Goal: Navigation & Orientation: Find specific page/section

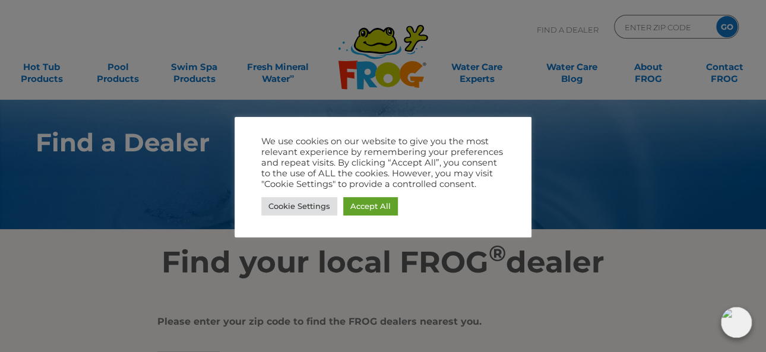
click at [312, 204] on link "Cookie Settings" at bounding box center [299, 206] width 76 height 18
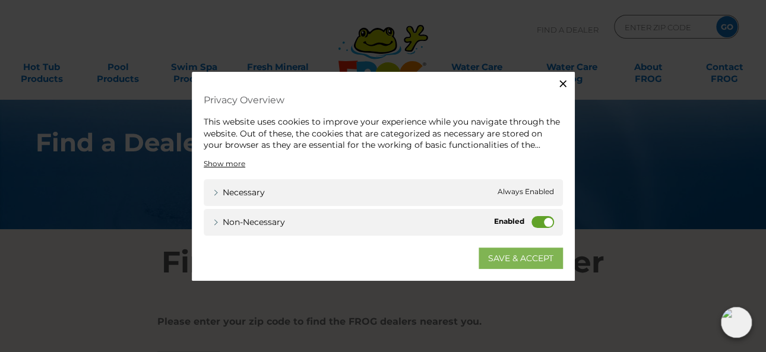
click at [537, 263] on link "SAVE & ACCEPT" at bounding box center [521, 257] width 84 height 21
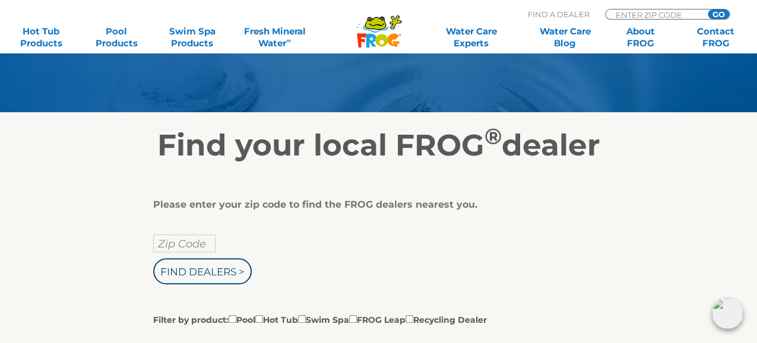
scroll to position [127, 0]
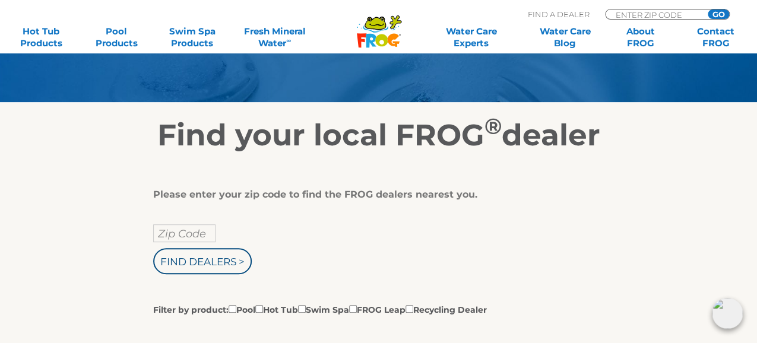
click at [167, 230] on input "Zip Code" at bounding box center [184, 233] width 62 height 18
type input "12054"
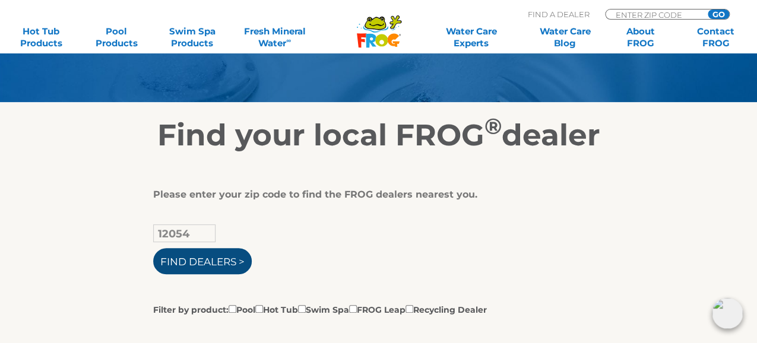
click at [223, 261] on input "Find Dealers >" at bounding box center [202, 261] width 99 height 26
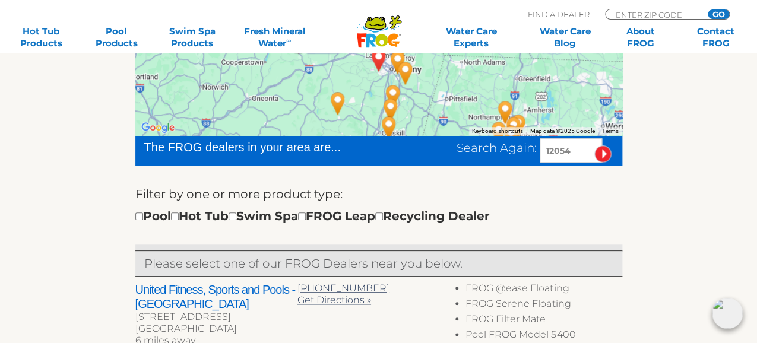
scroll to position [309, 0]
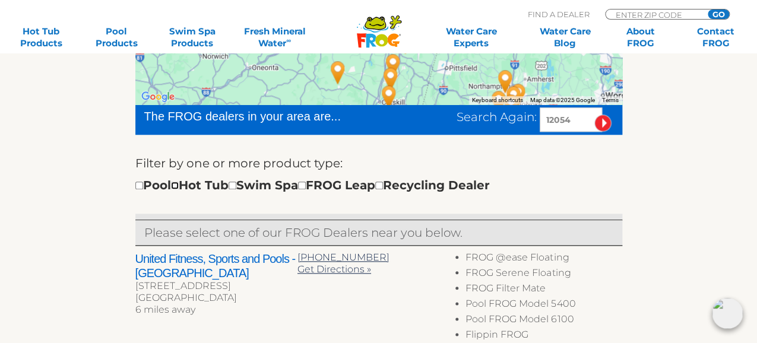
click at [179, 187] on input "checkbox" at bounding box center [175, 186] width 8 height 8
checkbox input "true"
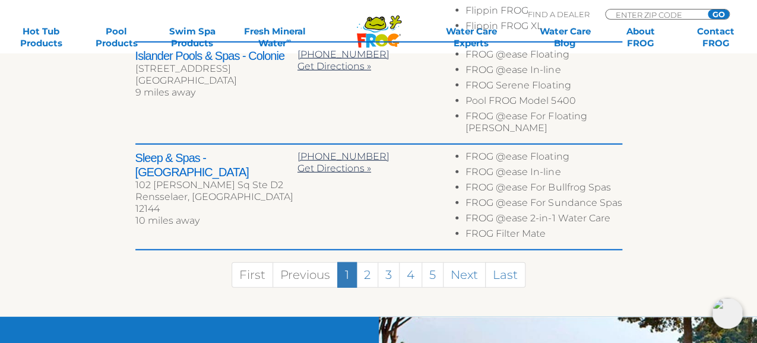
scroll to position [910, 0]
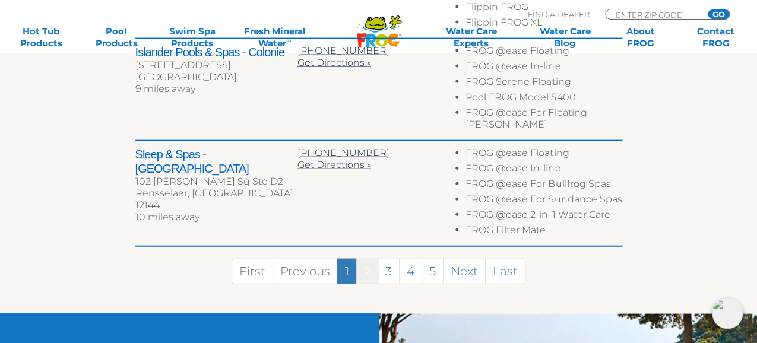
click at [364, 261] on link "2" at bounding box center [367, 272] width 22 height 26
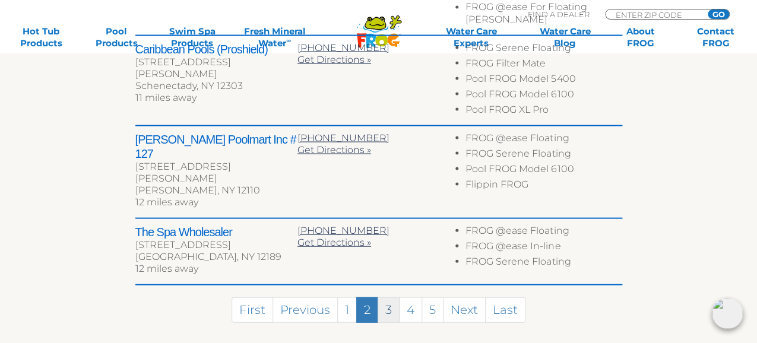
click at [385, 297] on link "3" at bounding box center [389, 310] width 22 height 26
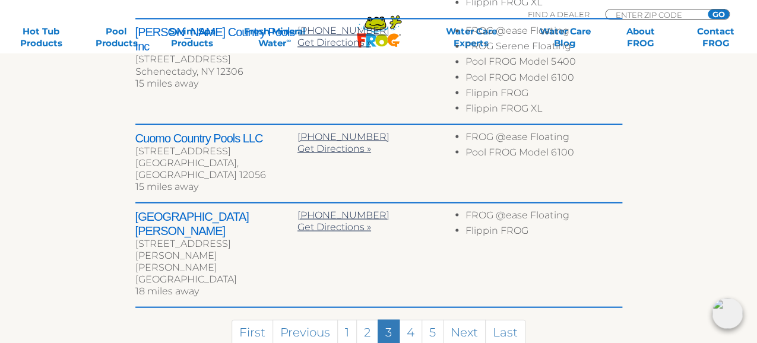
click at [346, 319] on link "1" at bounding box center [347, 332] width 20 height 26
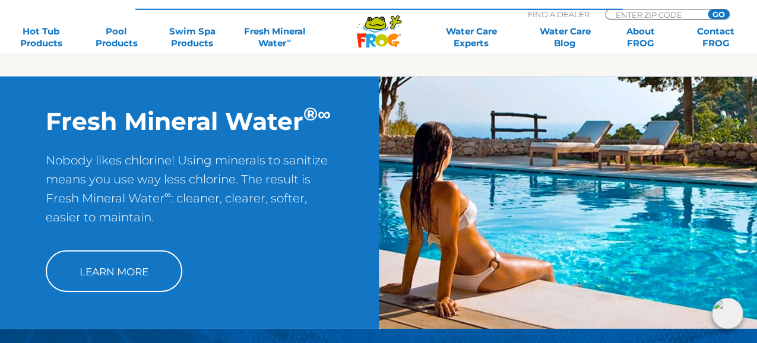
scroll to position [1141, 0]
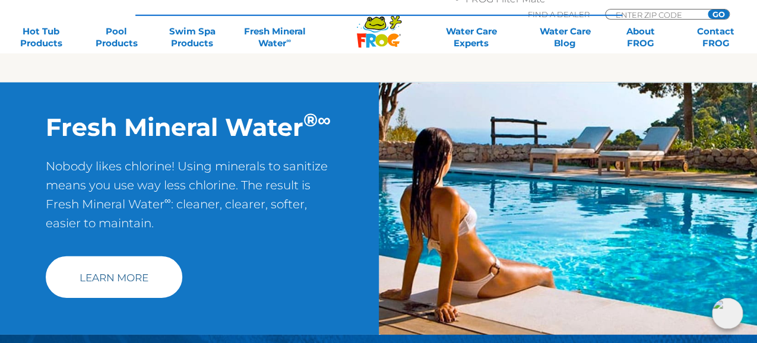
click at [135, 265] on link "Learn More" at bounding box center [114, 278] width 137 height 42
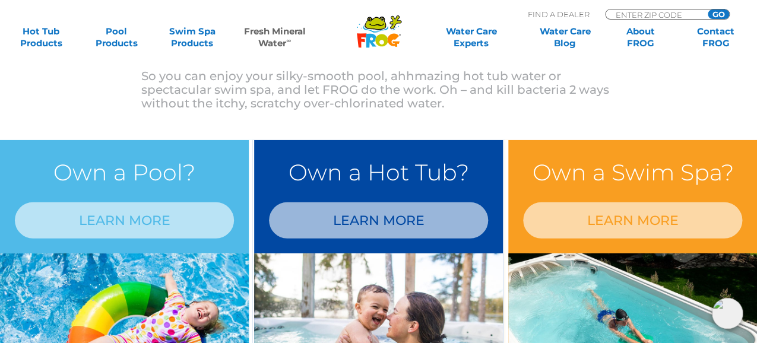
scroll to position [941, 0]
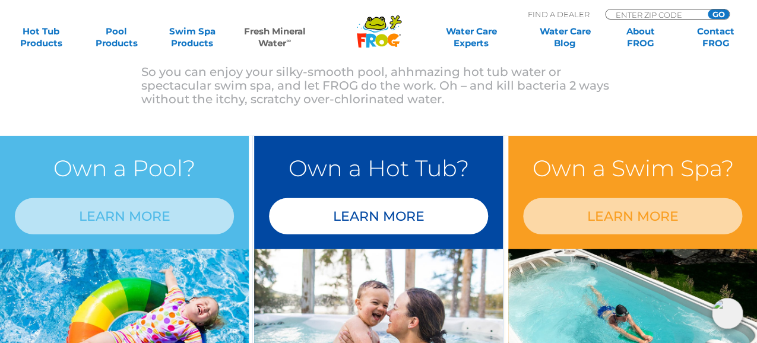
click at [419, 221] on link "LEARN MORE" at bounding box center [378, 216] width 219 height 36
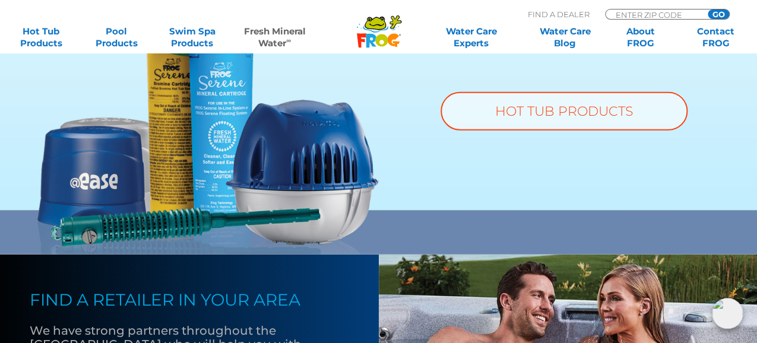
scroll to position [982, 0]
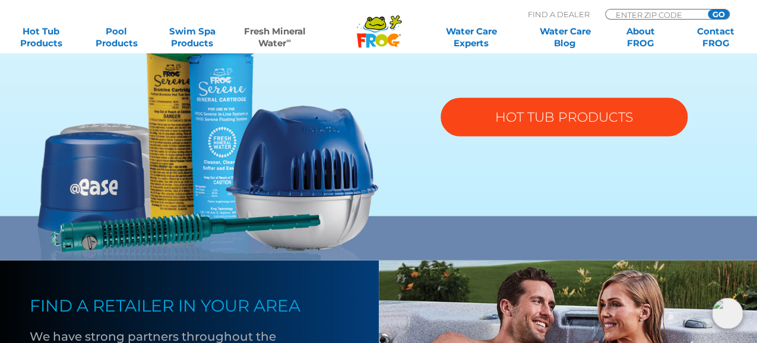
click at [609, 120] on link "HOT TUB PRODUCTS" at bounding box center [564, 117] width 247 height 39
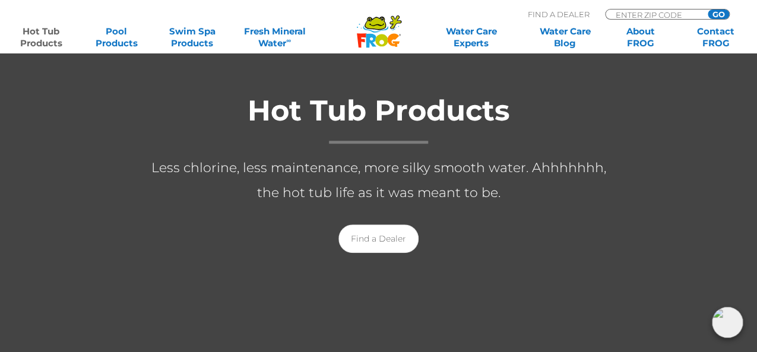
scroll to position [202, 0]
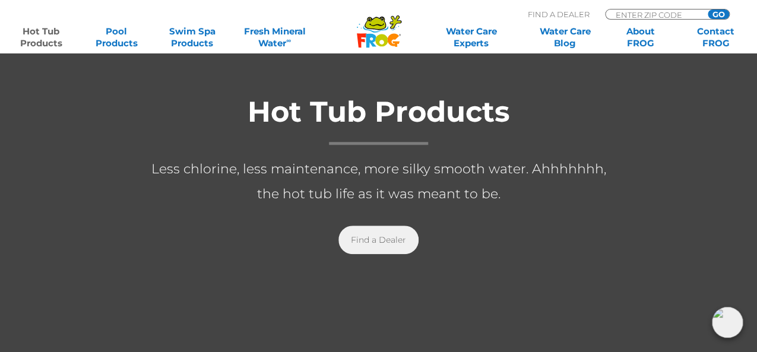
click at [372, 240] on link "Find a Dealer" at bounding box center [378, 240] width 80 height 29
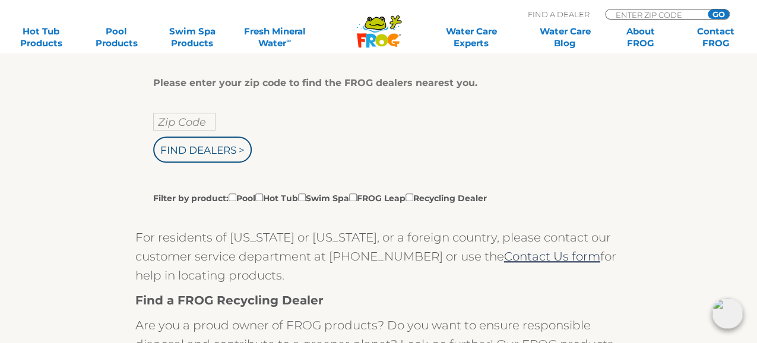
scroll to position [245, 0]
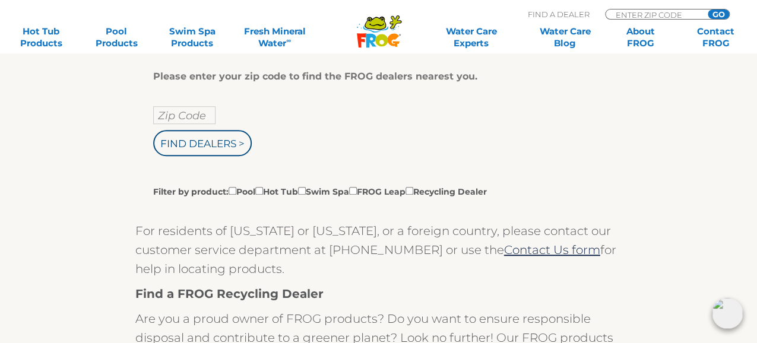
click at [172, 116] on input "Zip Code" at bounding box center [184, 115] width 62 height 18
type input "12054"
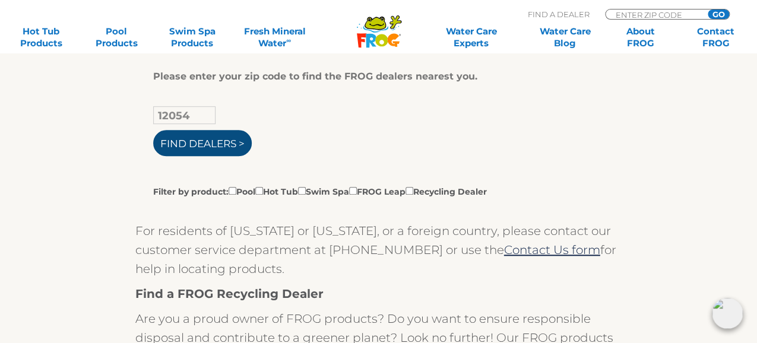
click at [207, 146] on input "Find Dealers >" at bounding box center [202, 143] width 99 height 26
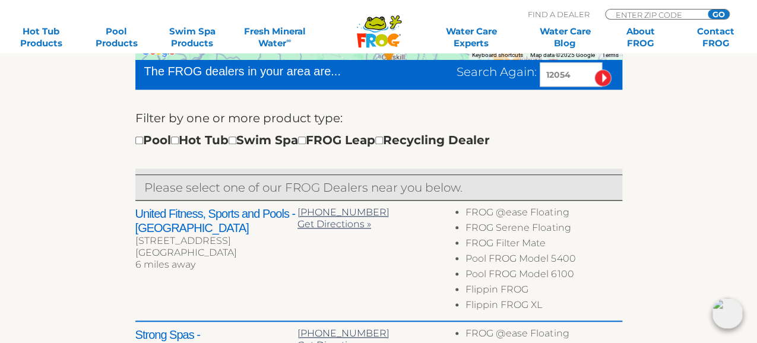
scroll to position [356, 0]
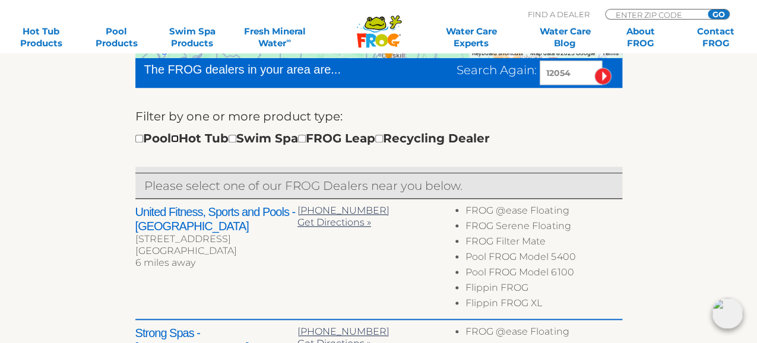
click at [179, 137] on input "checkbox" at bounding box center [175, 139] width 8 height 8
checkbox input "true"
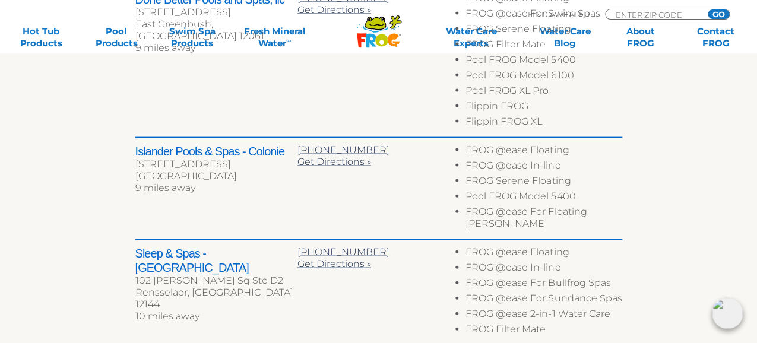
scroll to position [823, 0]
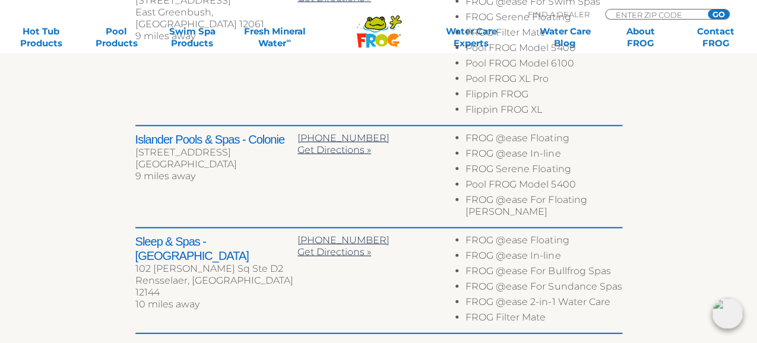
click at [248, 138] on h2 "Islander Pools & Spas - Colonie" at bounding box center [216, 139] width 162 height 14
click at [163, 147] on div "[STREET_ADDRESS]" at bounding box center [216, 153] width 162 height 12
click at [156, 145] on h2 "Islander Pools & Spas - Colonie" at bounding box center [216, 139] width 162 height 14
click at [156, 141] on h2 "Islander Pools & Spas - Colonie" at bounding box center [216, 139] width 162 height 14
